Goal: Find specific page/section: Find specific page/section

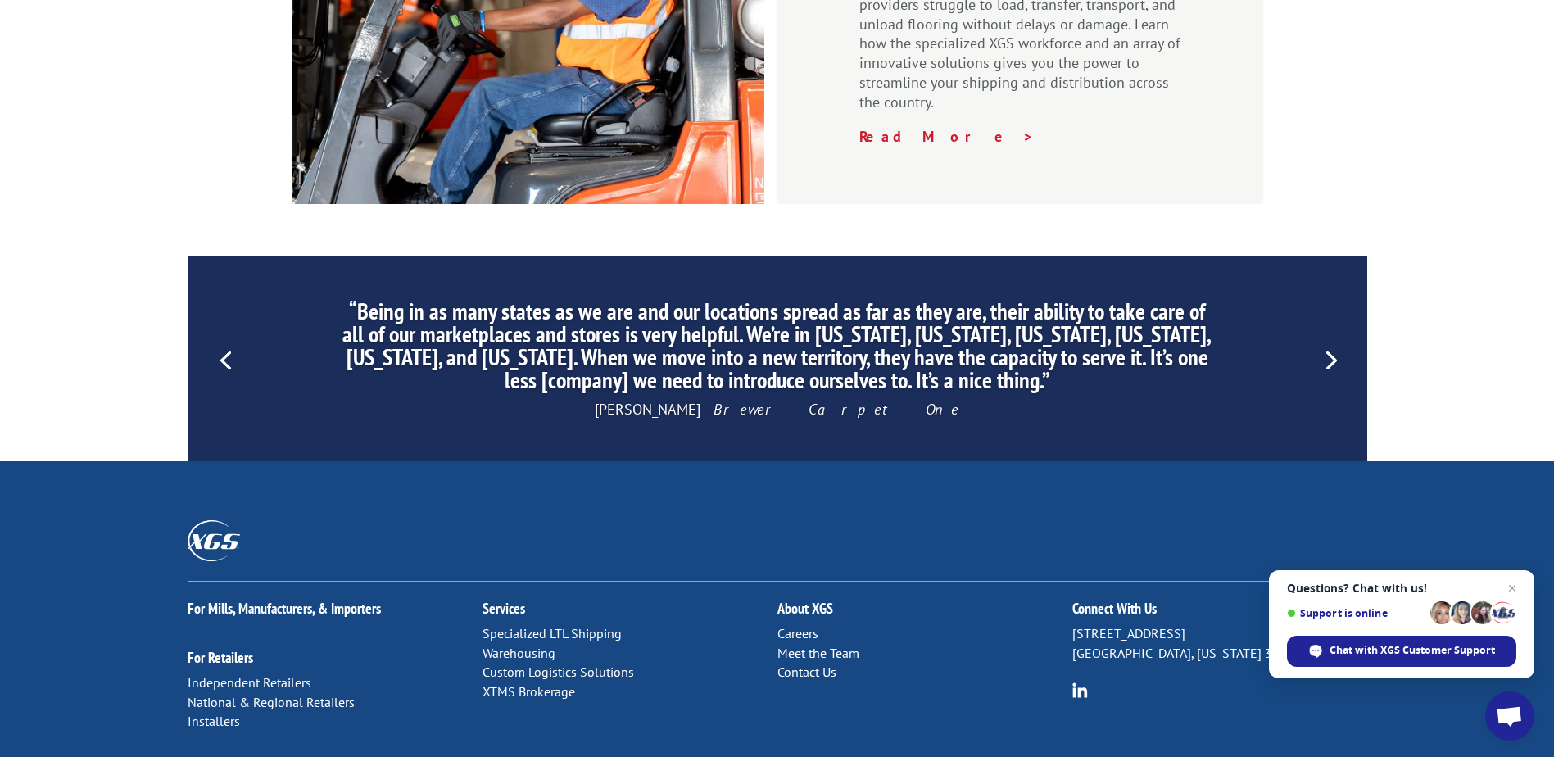
scroll to position [2485, 0]
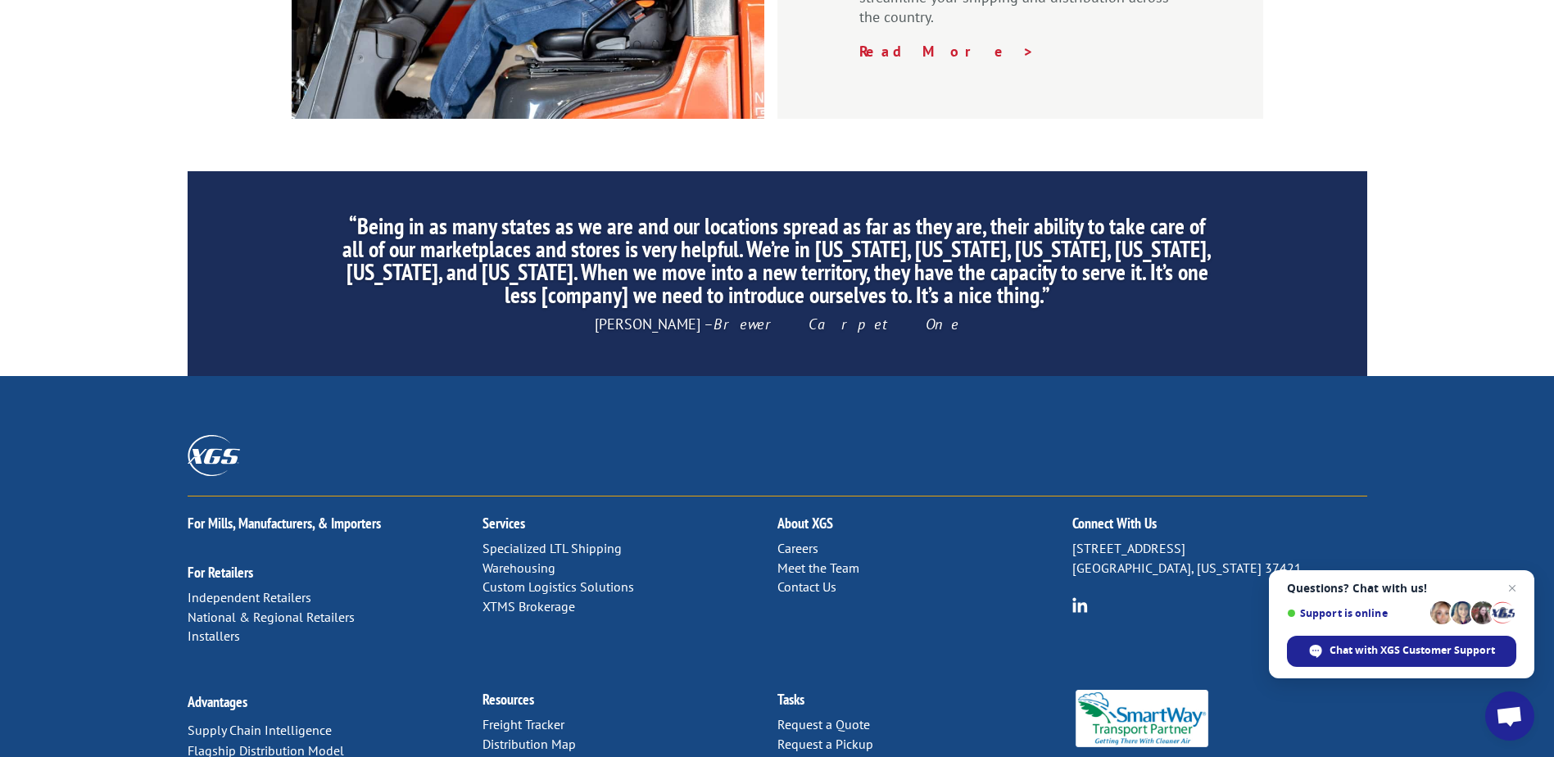
click at [538, 736] on link "Distribution Map" at bounding box center [528, 744] width 93 height 16
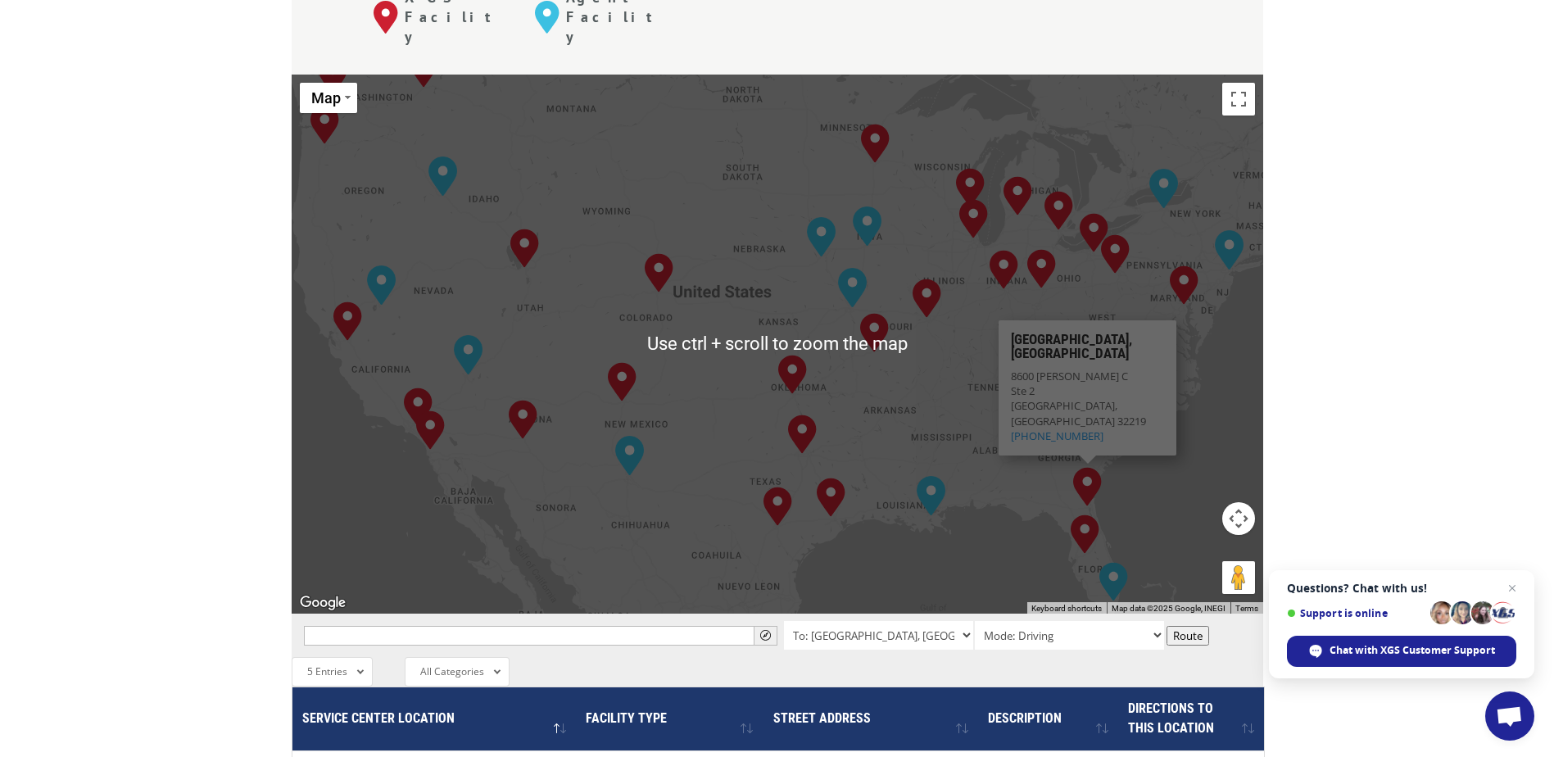
scroll to position [655, 0]
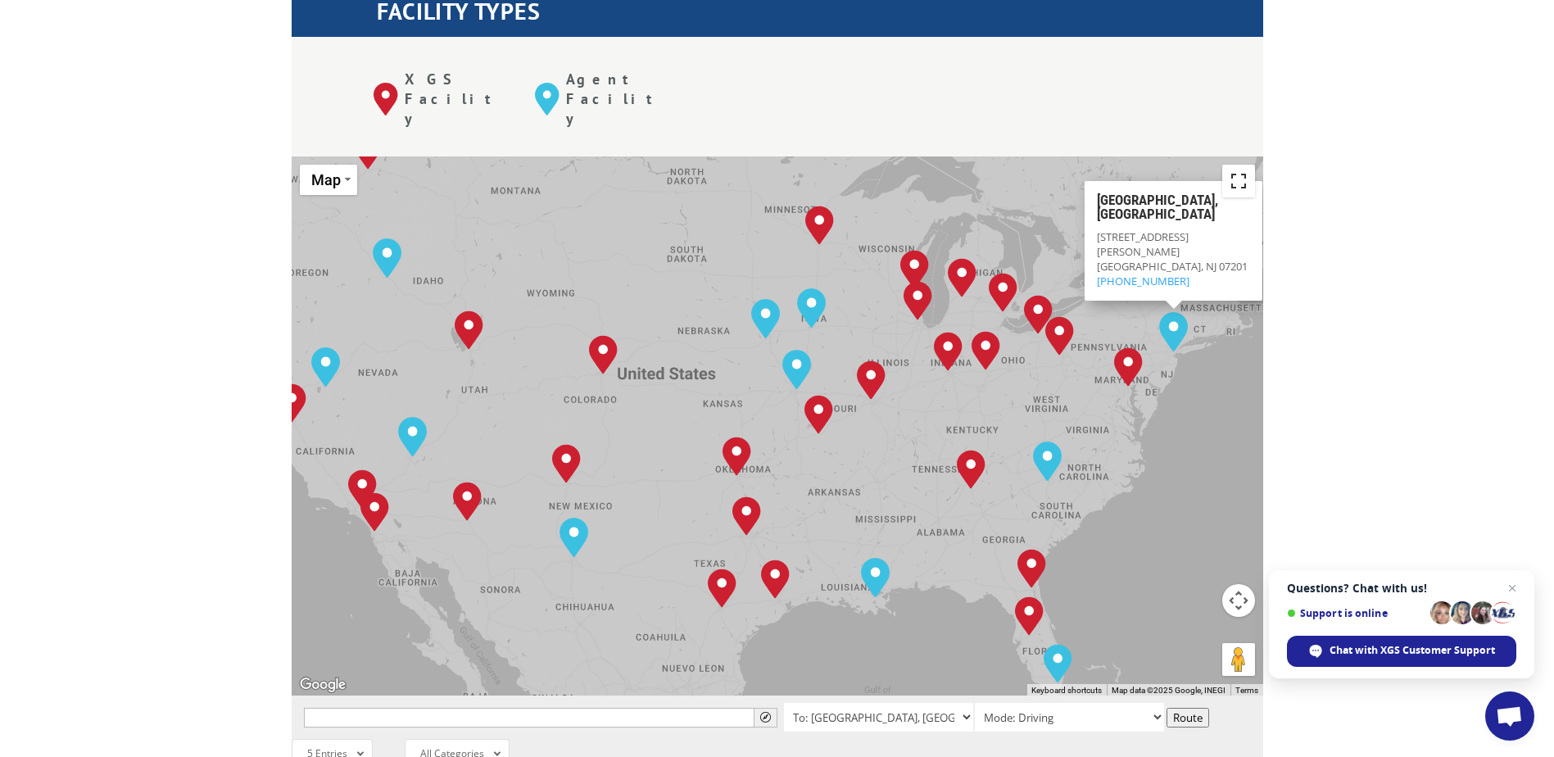
click at [1239, 165] on button "Toggle fullscreen view" at bounding box center [1238, 181] width 33 height 33
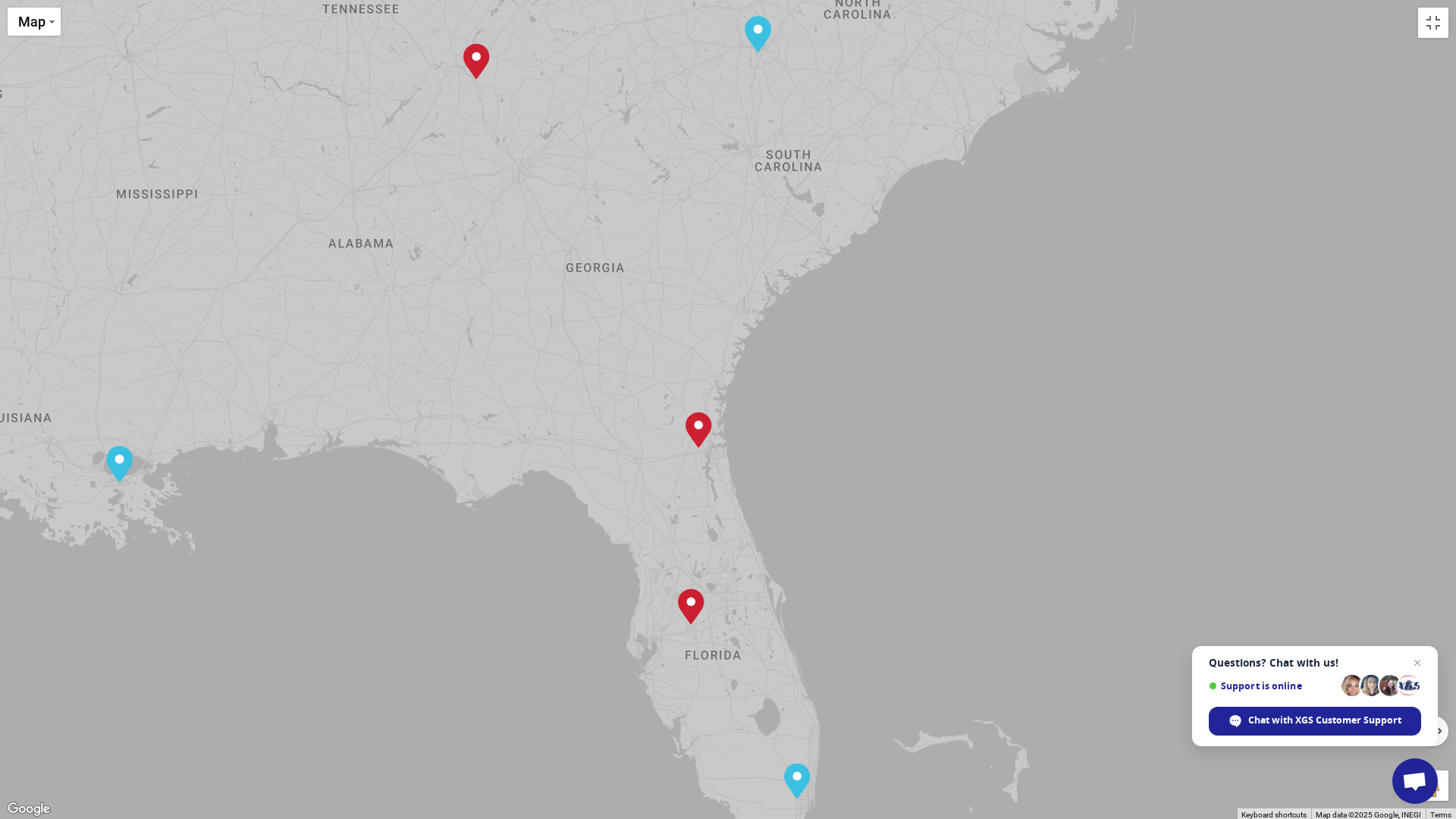
drag, startPoint x: 666, startPoint y: 522, endPoint x: 874, endPoint y: 527, distance: 208.1
click at [874, 527] on div "To navigate, press the arrow keys. [GEOGRAPHIC_DATA], [GEOGRAPHIC_DATA] [GEOGRA…" at bounding box center [728, 409] width 1456 height 819
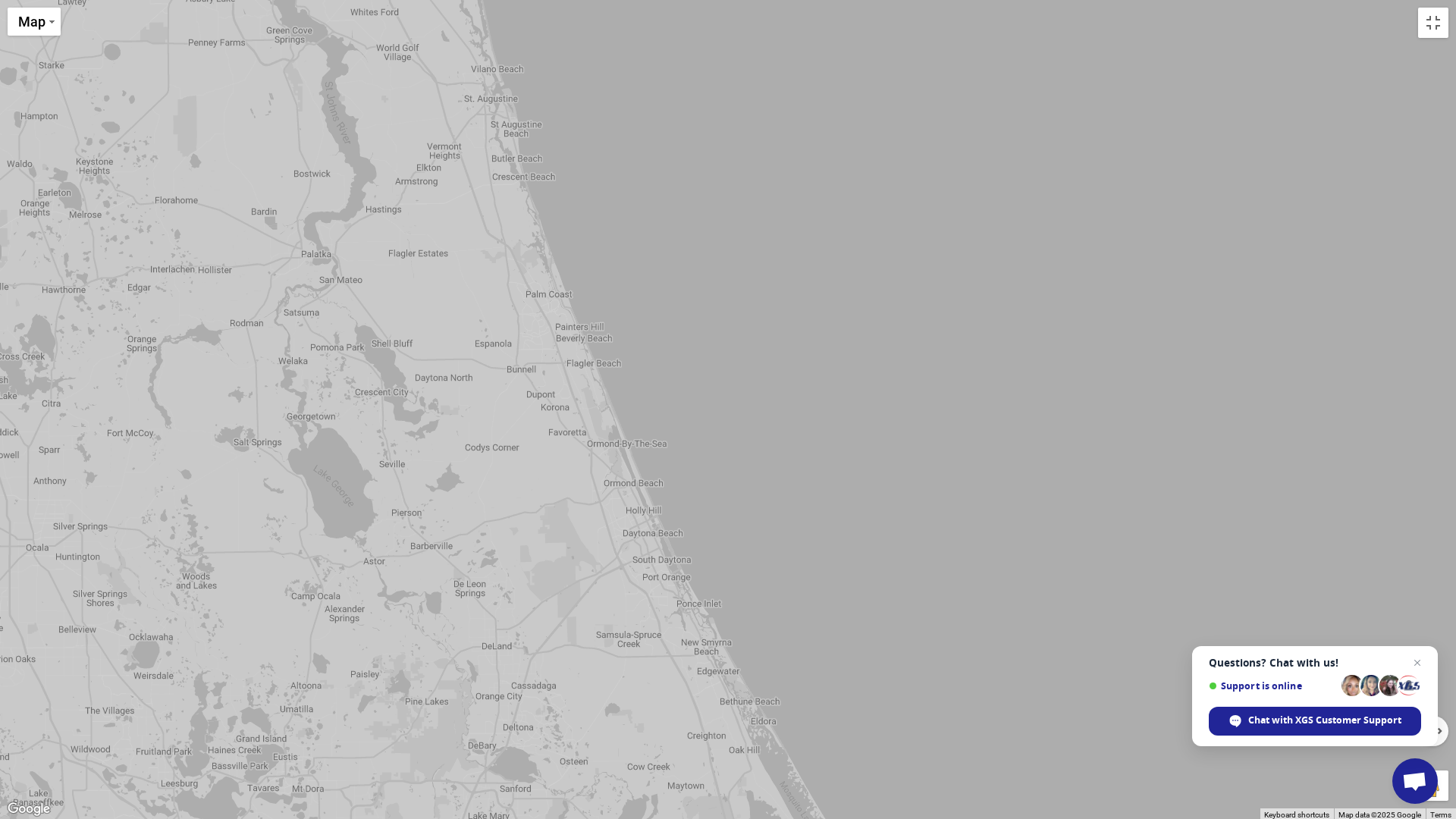
drag, startPoint x: 832, startPoint y: 578, endPoint x: 971, endPoint y: 180, distance: 421.6
click at [978, 1] on div "To navigate, press the arrow keys. [GEOGRAPHIC_DATA], [GEOGRAPHIC_DATA] [GEOGRA…" at bounding box center [728, 409] width 1456 height 819
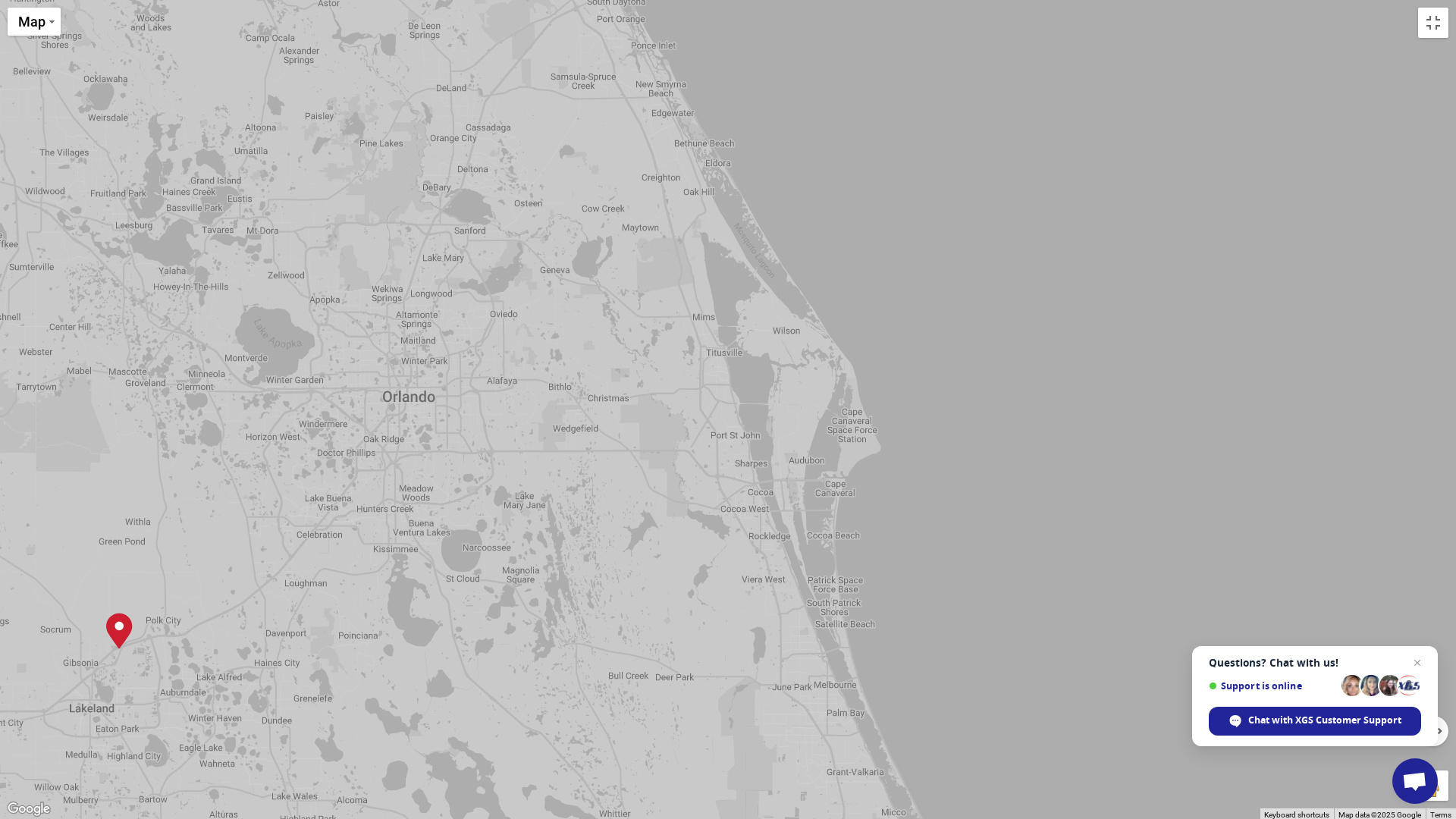
drag, startPoint x: 852, startPoint y: 442, endPoint x: 845, endPoint y: 27, distance: 415.1
click at [845, 27] on div "To navigate, press the arrow keys. [GEOGRAPHIC_DATA], [GEOGRAPHIC_DATA] [GEOGRA…" at bounding box center [728, 409] width 1456 height 819
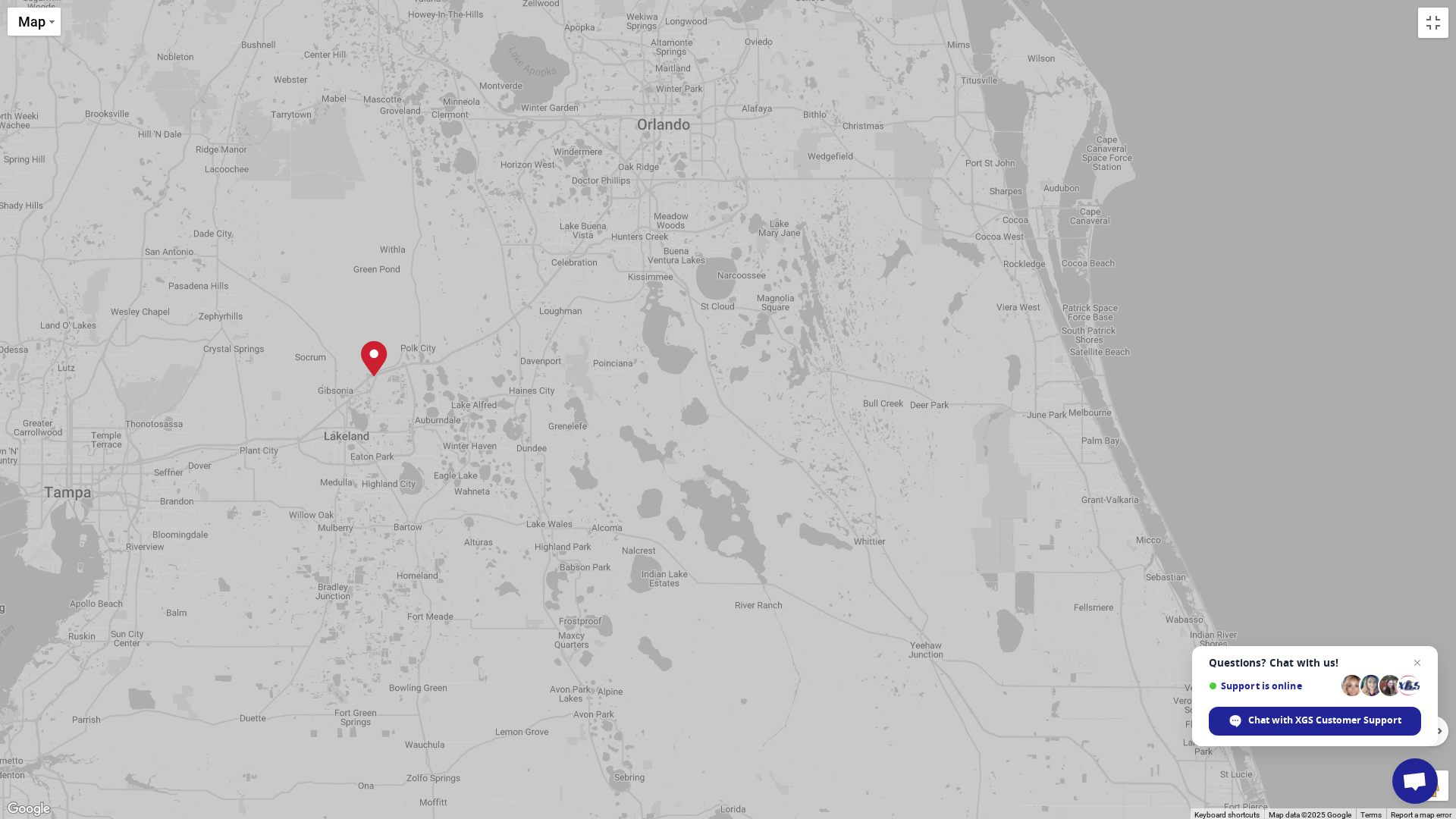
drag, startPoint x: 420, startPoint y: 589, endPoint x: 683, endPoint y: 303, distance: 388.5
click at [683, 303] on div "To navigate, press the arrow keys. [GEOGRAPHIC_DATA], [GEOGRAPHIC_DATA] [GEOGRA…" at bounding box center [728, 409] width 1456 height 819
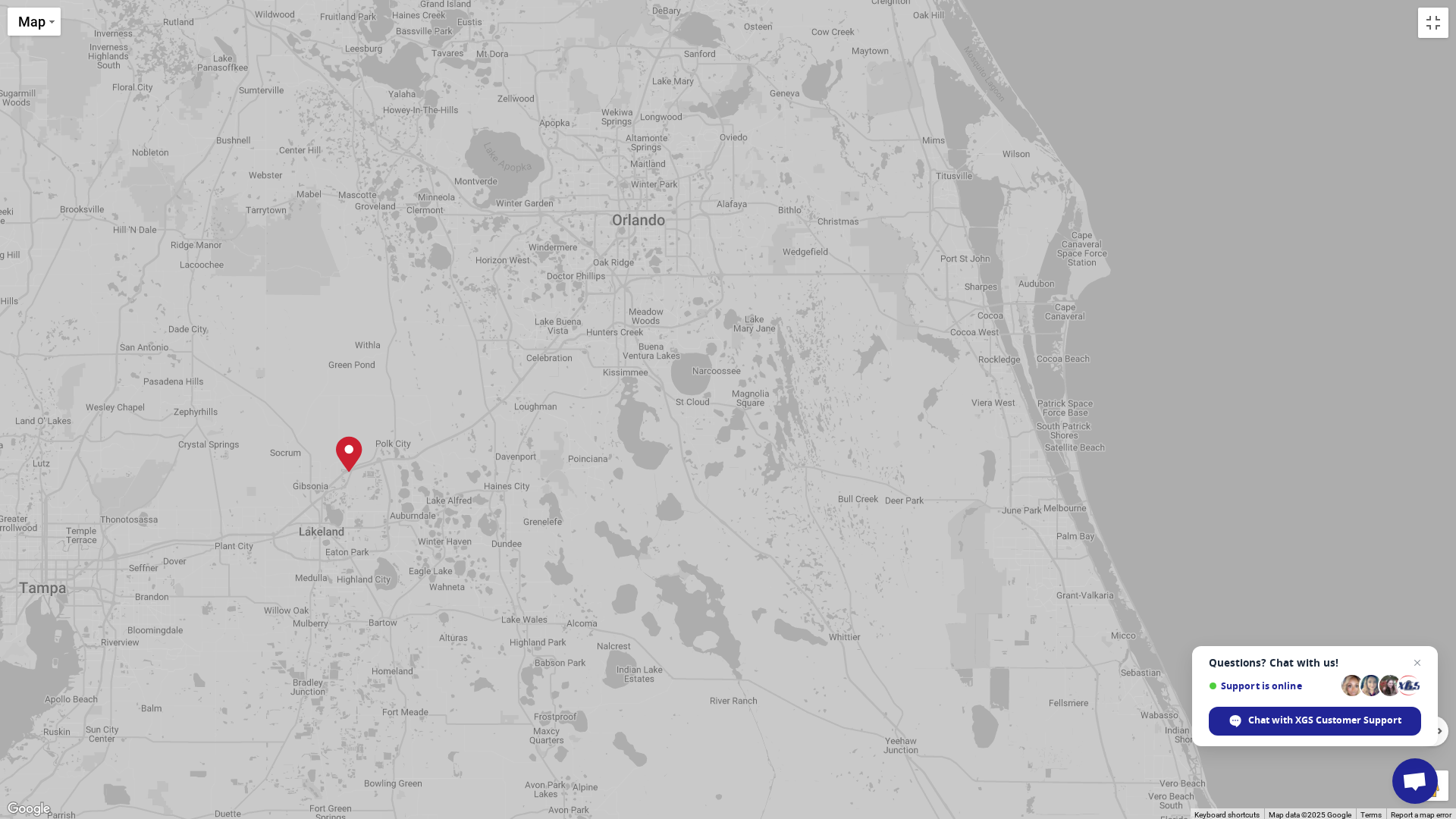
drag, startPoint x: 719, startPoint y: 320, endPoint x: 692, endPoint y: 423, distance: 106.5
click at [692, 423] on div "To navigate, press the arrow keys. [GEOGRAPHIC_DATA], [GEOGRAPHIC_DATA] [GEOGRA…" at bounding box center [728, 409] width 1456 height 819
click at [1047, 380] on div "To navigate, press the arrow keys. [GEOGRAPHIC_DATA], [GEOGRAPHIC_DATA] [GEOGRA…" at bounding box center [728, 409] width 1456 height 819
